Goal: Find specific page/section

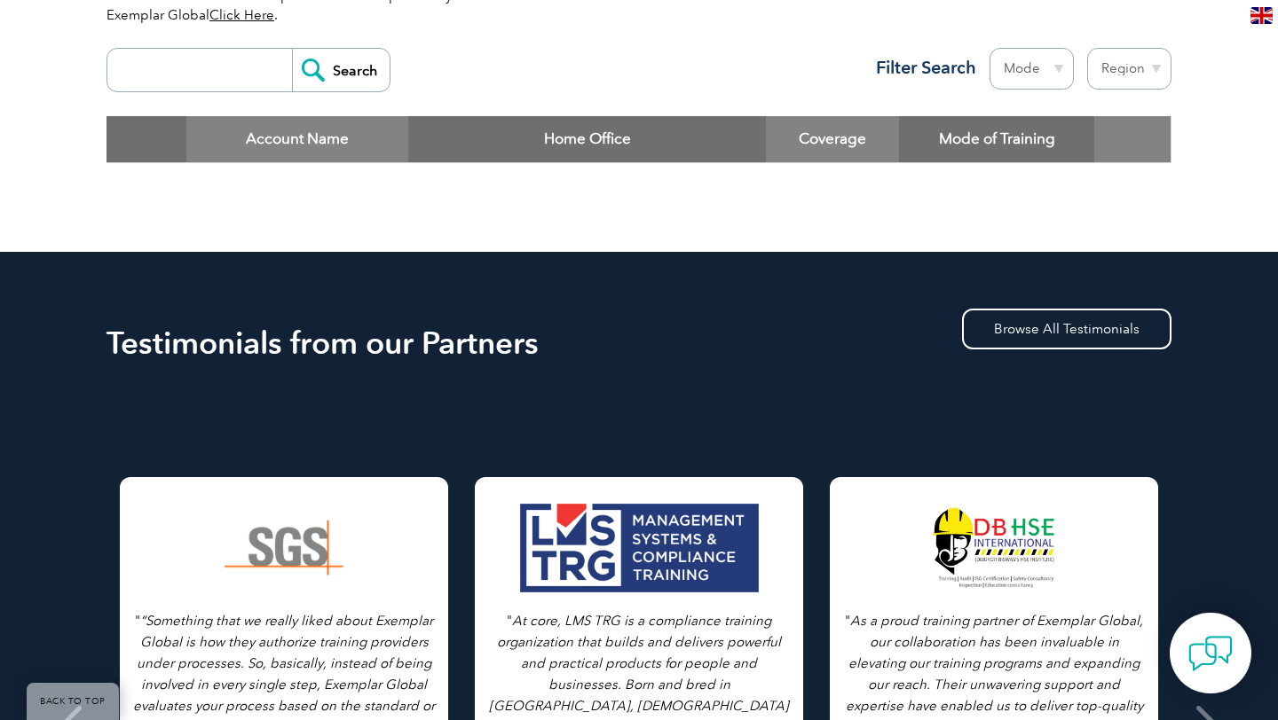
scroll to position [677, 0]
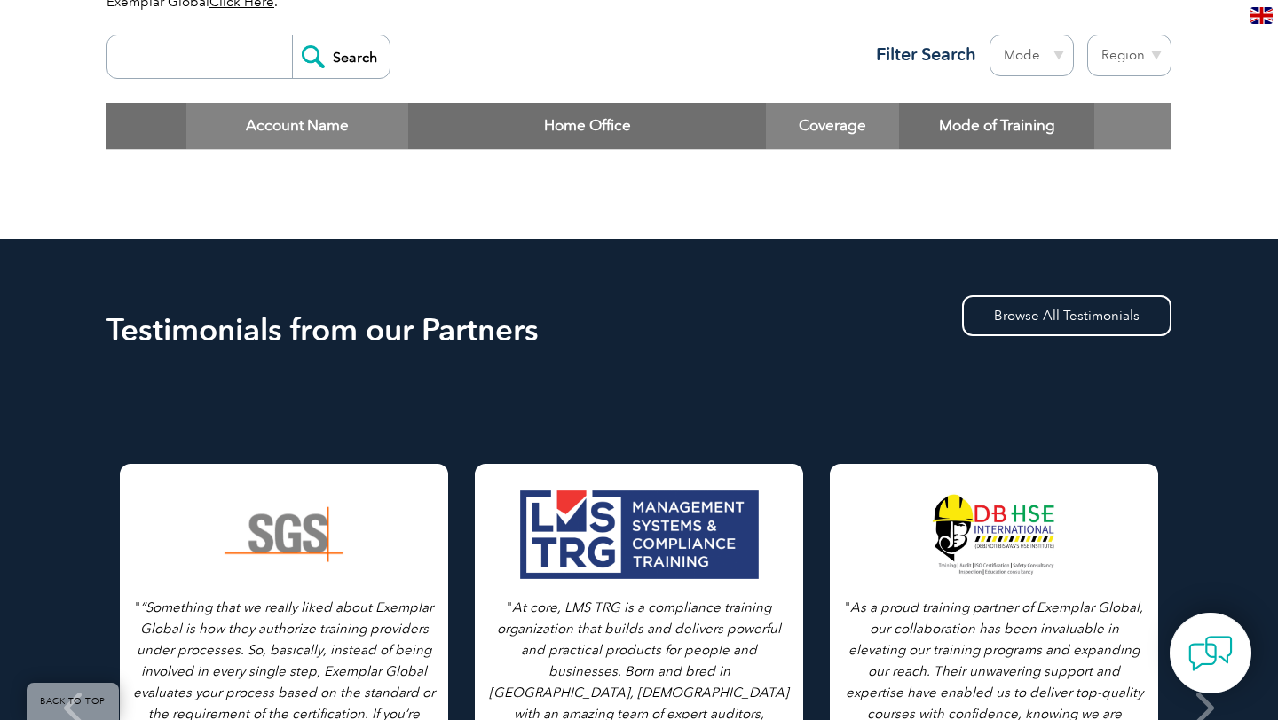
click at [181, 51] on input "search" at bounding box center [204, 56] width 176 height 43
type input "takeed"
click at [292, 35] on input "Search" at bounding box center [341, 56] width 98 height 43
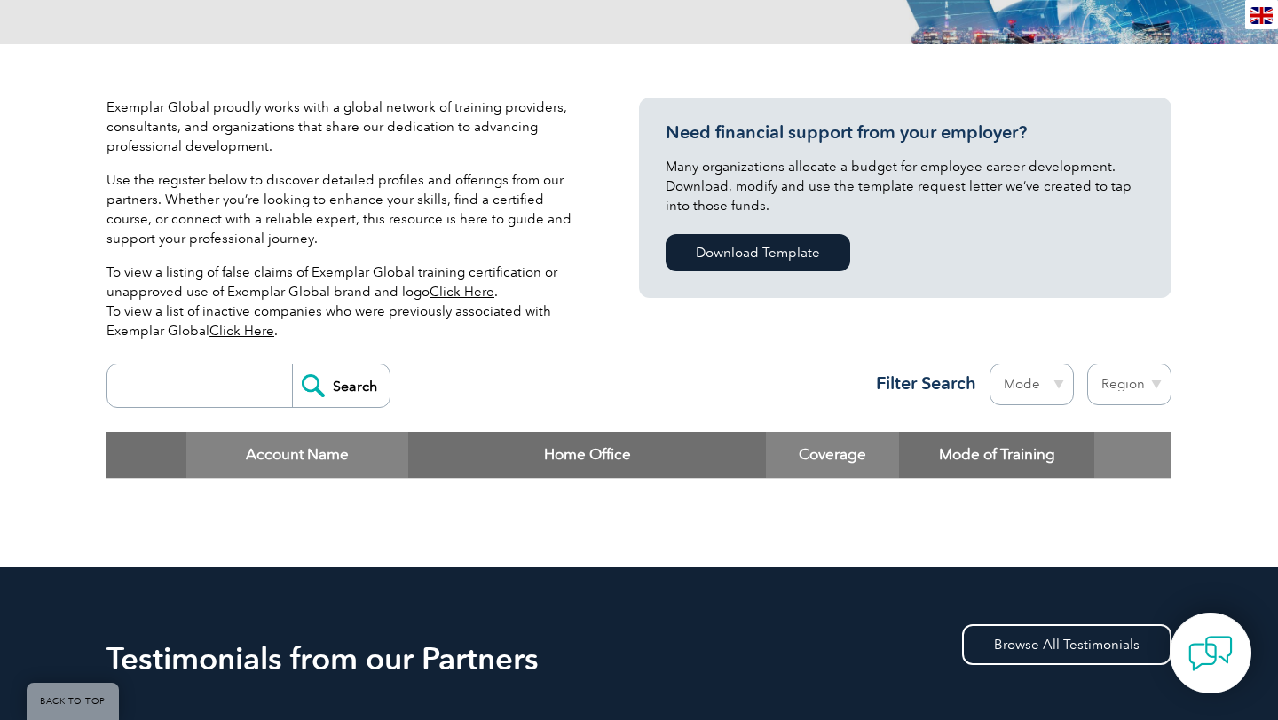
scroll to position [343, 0]
